Goal: Task Accomplishment & Management: Manage account settings

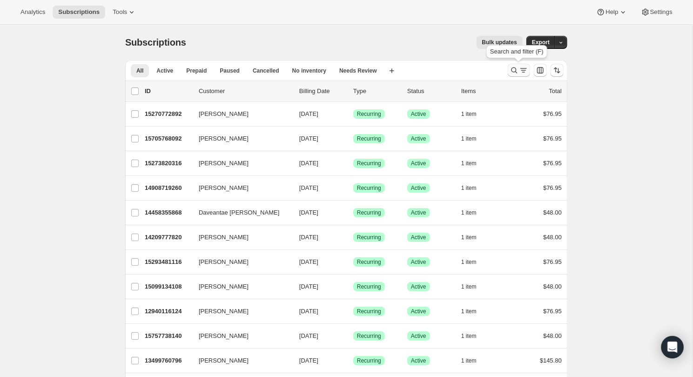
click at [512, 66] on button "Search and filter results" at bounding box center [519, 70] width 22 height 13
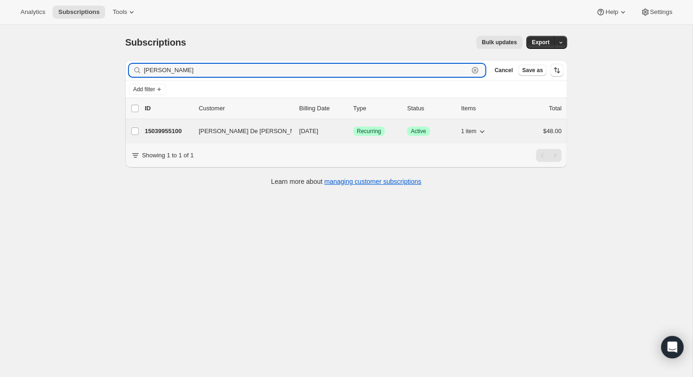
type input "[PERSON_NAME]"
click at [174, 131] on p "15039955100" at bounding box center [168, 131] width 47 height 9
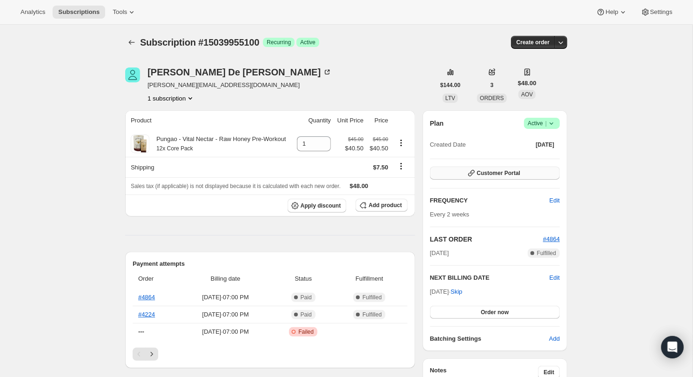
click at [511, 168] on button "Customer Portal" at bounding box center [495, 173] width 130 height 13
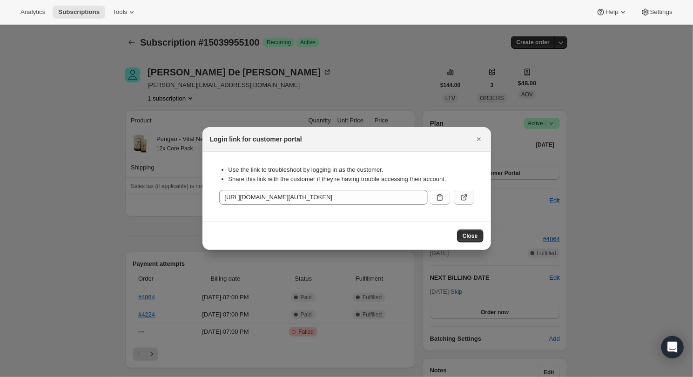
click at [456, 195] on button ":rcb:" at bounding box center [464, 197] width 20 height 15
click at [101, 204] on div at bounding box center [346, 188] width 693 height 377
